Goal: Task Accomplishment & Management: Complete application form

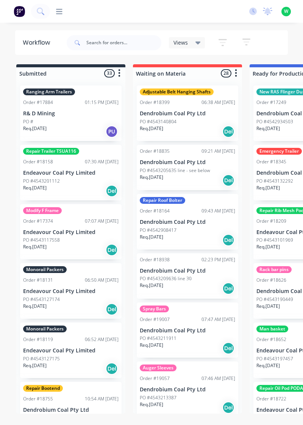
click at [60, 12] on icon at bounding box center [59, 11] width 6 height 7
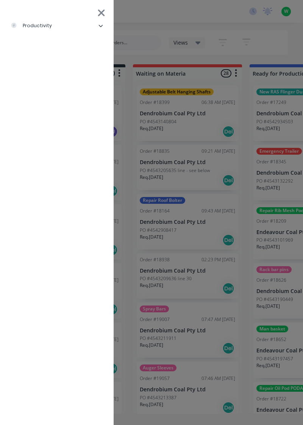
click at [58, 28] on li "productivity" at bounding box center [56, 25] width 101 height 19
click at [50, 103] on div "Timesheets" at bounding box center [37, 101] width 40 height 7
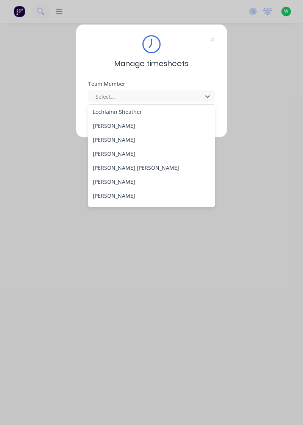
scroll to position [261, 0]
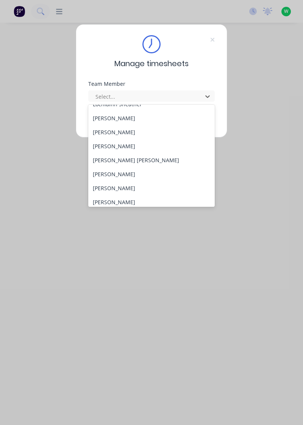
click at [127, 175] on div "[PERSON_NAME]" at bounding box center [151, 174] width 127 height 14
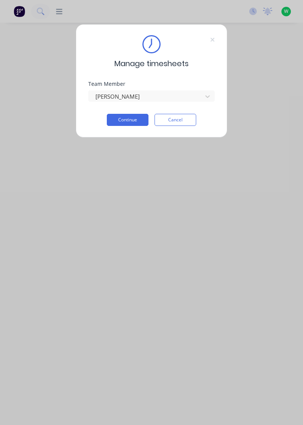
click at [130, 119] on button "Continue" at bounding box center [128, 120] width 42 height 12
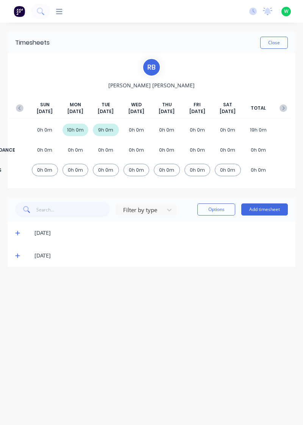
click at [268, 210] on button "Add timesheet" at bounding box center [264, 210] width 47 height 12
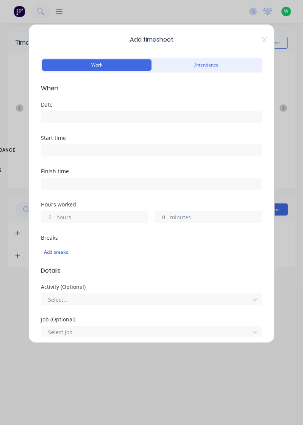
click at [87, 117] on input at bounding box center [151, 117] width 220 height 11
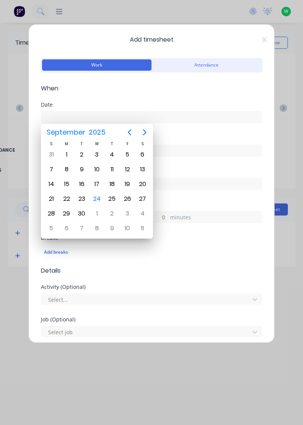
click at [97, 200] on div "24" at bounding box center [96, 198] width 11 height 11
type input "[DATE]"
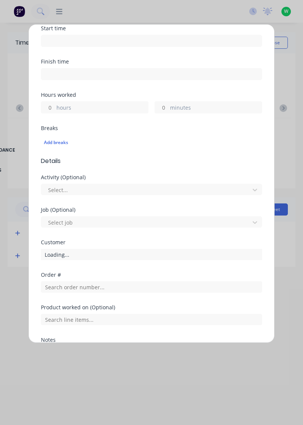
scroll to position [115, 0]
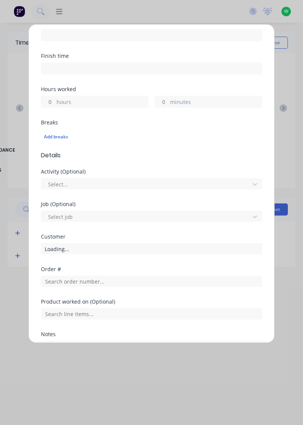
click at [46, 101] on input "hours" at bounding box center [47, 101] width 13 height 11
type input "1"
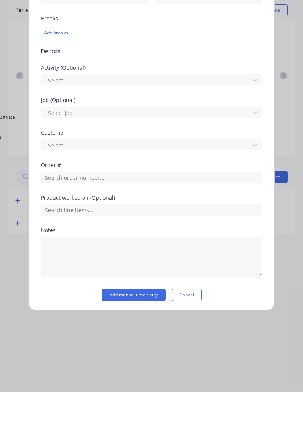
scroll to position [163, 0]
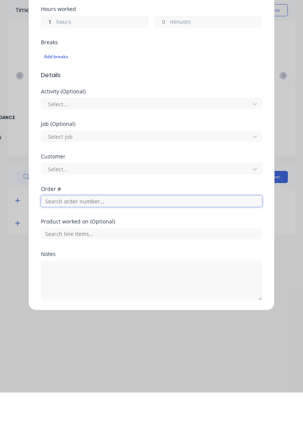
click at [94, 234] on input "text" at bounding box center [151, 233] width 221 height 11
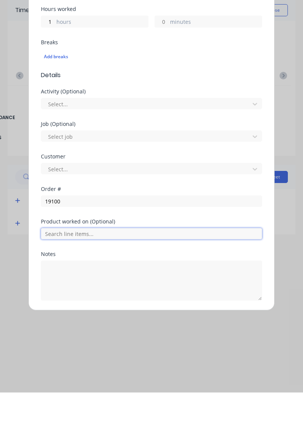
click at [68, 263] on input "text" at bounding box center [151, 266] width 221 height 11
click at [73, 263] on input "text" at bounding box center [151, 266] width 221 height 11
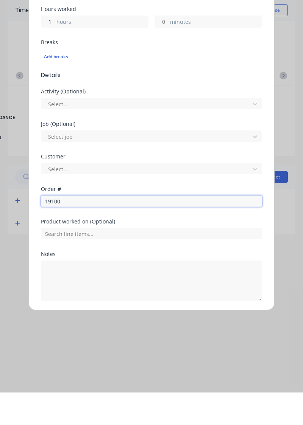
click at [75, 235] on input "19100" at bounding box center [151, 233] width 221 height 11
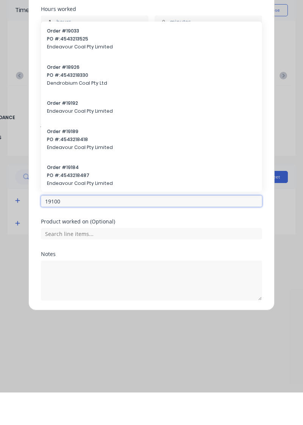
click at [85, 232] on input "19100" at bounding box center [151, 233] width 221 height 11
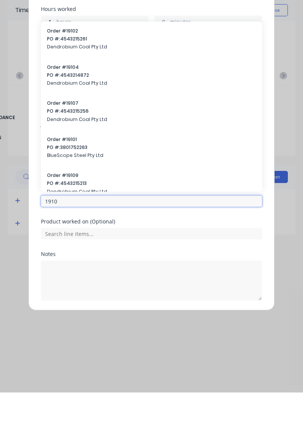
type input "19100"
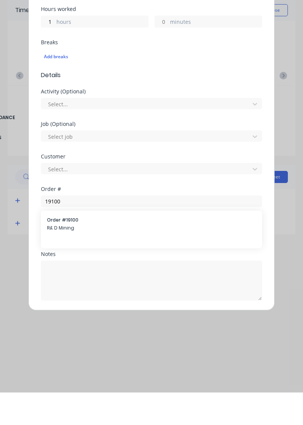
click at [70, 257] on span "R& D Mining" at bounding box center [151, 260] width 209 height 7
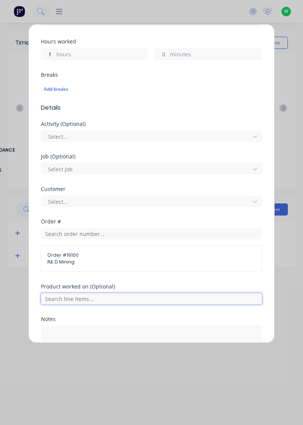
click at [94, 299] on input "text" at bounding box center [151, 298] width 221 height 11
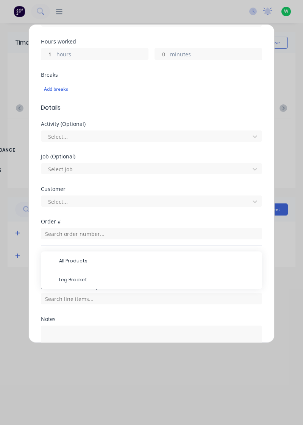
click at [80, 280] on span "Leg Bracket" at bounding box center [157, 280] width 197 height 7
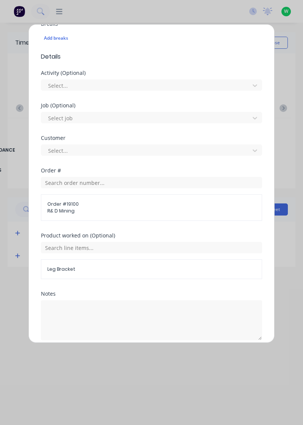
scroll to position [221, 0]
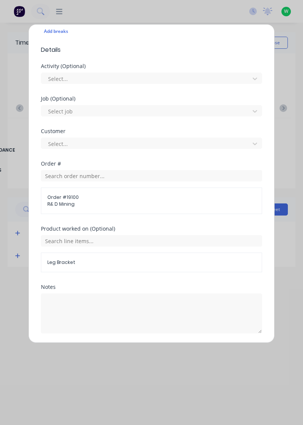
click at [139, 350] on button "Add manual time entry" at bounding box center [133, 352] width 64 height 12
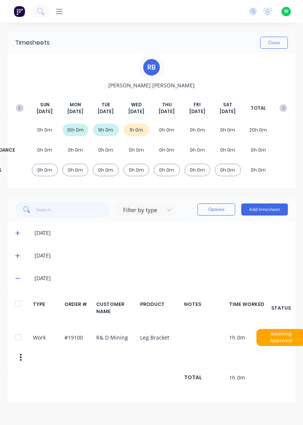
click at [278, 45] on button "Close" at bounding box center [274, 43] width 28 height 12
